Goal: Transaction & Acquisition: Purchase product/service

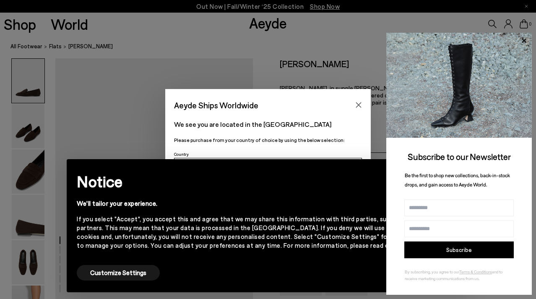
click at [376, 160] on div "× Notice We'll tailor your experience. If you select "Accept", you accept this …" at bounding box center [268, 225] width 403 height 133
click at [354, 105] on button "Close" at bounding box center [358, 105] width 13 height 13
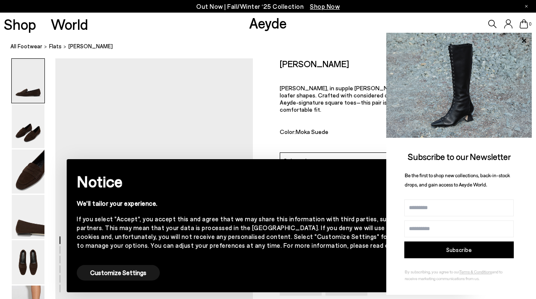
click at [346, 160] on div "× Notice We'll tailor your experience. If you select "Accept", you accept this …" at bounding box center [268, 225] width 403 height 133
click at [523, 39] on icon at bounding box center [523, 40] width 11 height 11
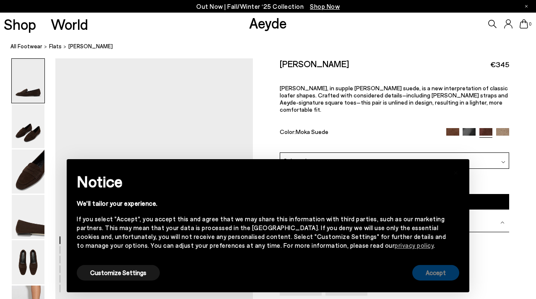
click at [427, 278] on button "Accept" at bounding box center [435, 273] width 47 height 16
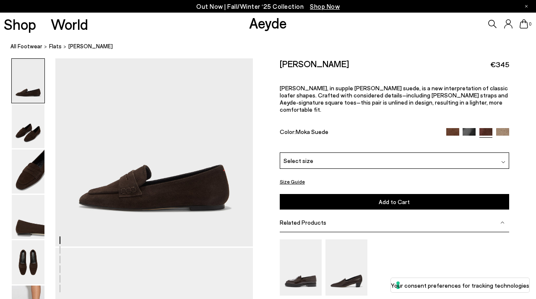
scroll to position [59, 0]
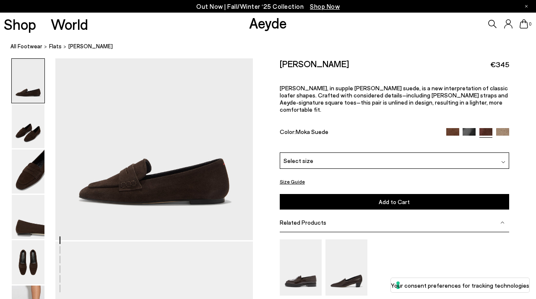
click at [503, 128] on img at bounding box center [502, 134] width 13 height 13
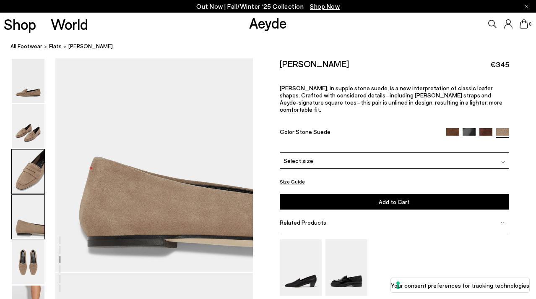
scroll to position [369, 0]
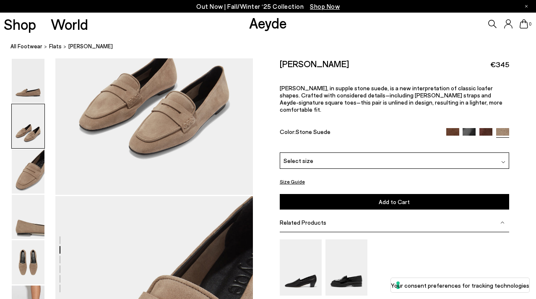
click at [468, 128] on img at bounding box center [469, 134] width 13 height 13
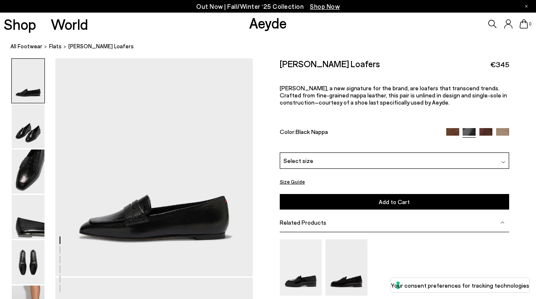
scroll to position [36, 0]
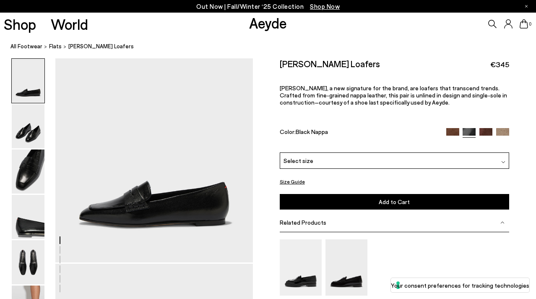
click at [444, 160] on div "Select size" at bounding box center [394, 160] width 229 height 16
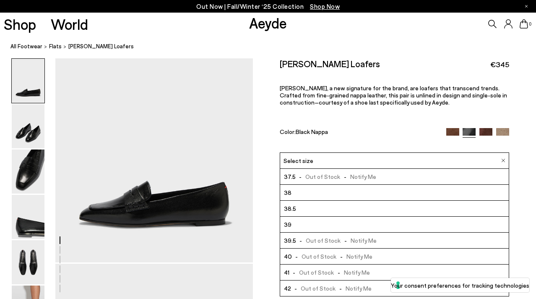
scroll to position [30, 0]
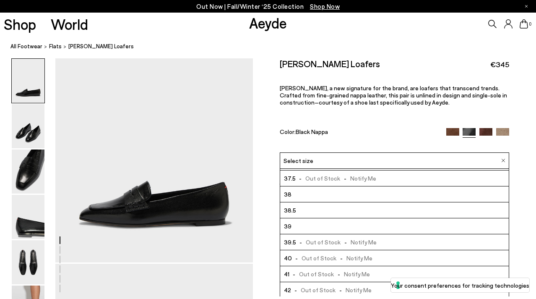
click at [491, 131] on img at bounding box center [485, 134] width 13 height 13
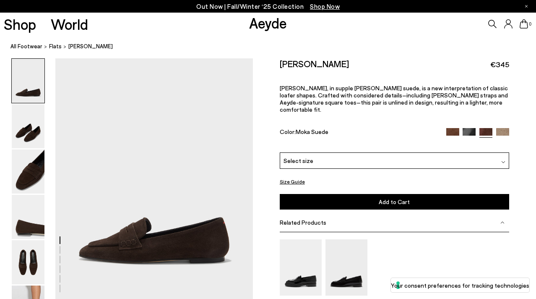
click at [451, 152] on div "Select size" at bounding box center [394, 160] width 229 height 16
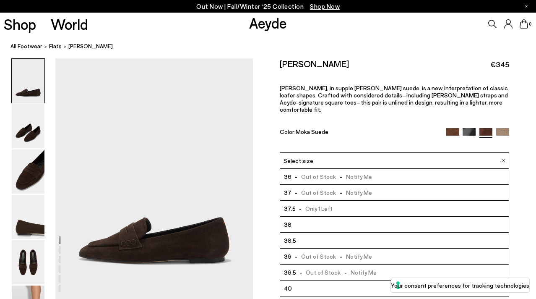
scroll to position [48, 0]
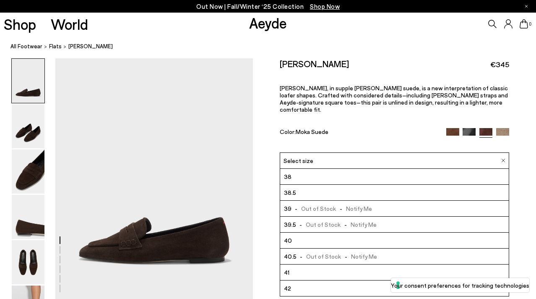
click at [365, 70] on div "[PERSON_NAME] €345 [PERSON_NAME], in supple [PERSON_NAME] suede, is a new inter…" at bounding box center [394, 105] width 229 height 94
